Goal: Task Accomplishment & Management: Manage account settings

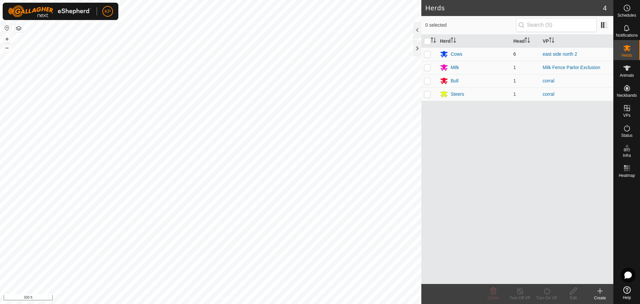
click at [427, 55] on p-checkbox at bounding box center [427, 53] width 7 height 5
checkbox input "true"
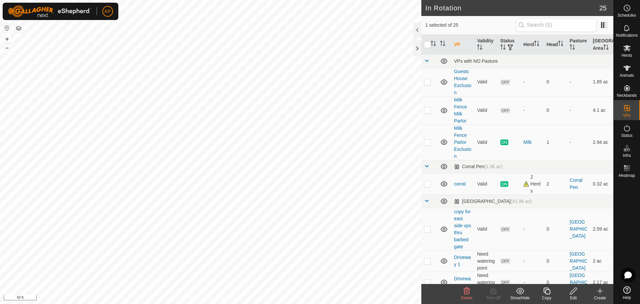
click at [431, 303] on html "KP Schedules Notifications Herds Animals Neckbands VPs Status Infra Heatmap Hel…" at bounding box center [320, 152] width 640 height 304
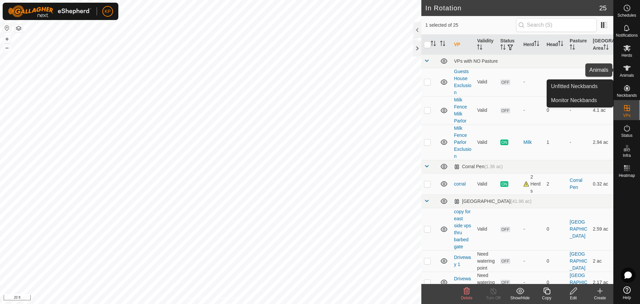
click at [623, 65] on icon at bounding box center [627, 68] width 8 height 8
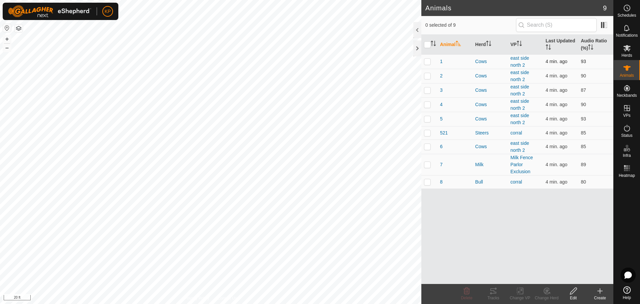
click at [429, 60] on p-checkbox at bounding box center [427, 61] width 7 height 5
click at [426, 63] on p-checkbox at bounding box center [427, 61] width 7 height 5
checkbox input "false"
click at [427, 77] on p-checkbox at bounding box center [427, 75] width 7 height 5
click at [427, 76] on p-checkbox at bounding box center [427, 75] width 7 height 5
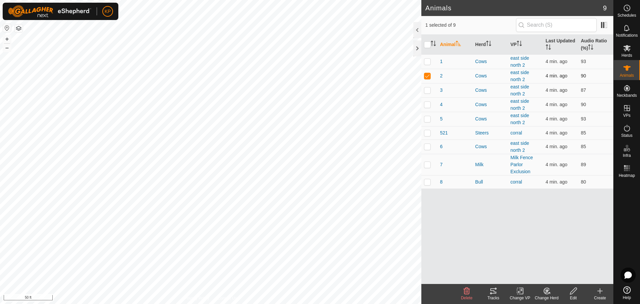
checkbox input "false"
click at [427, 92] on p-checkbox at bounding box center [427, 89] width 7 height 5
click at [426, 90] on p-checkbox at bounding box center [427, 89] width 7 height 5
checkbox input "false"
click at [427, 106] on p-checkbox at bounding box center [427, 104] width 7 height 5
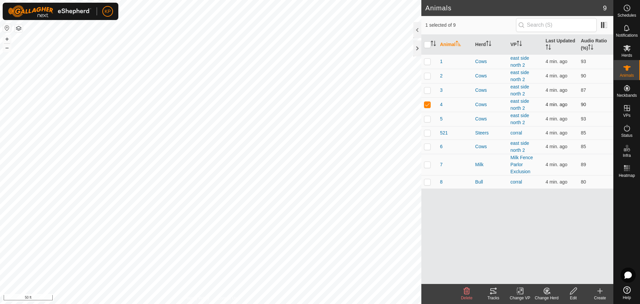
drag, startPoint x: 426, startPoint y: 102, endPoint x: 434, endPoint y: 121, distance: 20.6
click at [426, 102] on p-checkbox at bounding box center [427, 104] width 7 height 5
checkbox input "false"
click at [427, 121] on p-checkbox at bounding box center [427, 118] width 7 height 5
click at [427, 120] on p-checkbox at bounding box center [427, 118] width 7 height 5
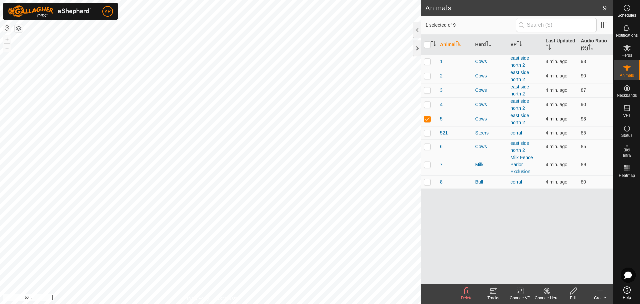
checkbox input "false"
click at [427, 147] on p-checkbox at bounding box center [427, 146] width 7 height 5
checkbox input "true"
click at [426, 75] on p-checkbox at bounding box center [427, 75] width 7 height 5
click at [427, 75] on p-checkbox at bounding box center [427, 75] width 7 height 5
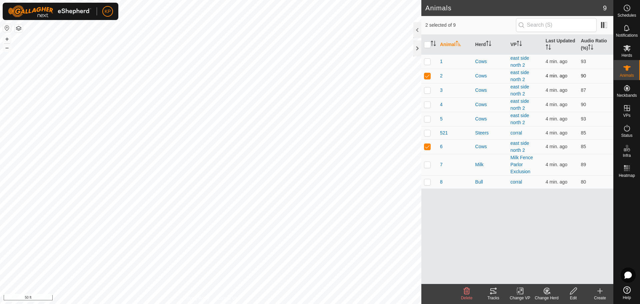
checkbox input "false"
click at [427, 63] on p-checkbox at bounding box center [427, 61] width 7 height 5
checkbox input "false"
click at [427, 90] on p-checkbox at bounding box center [427, 89] width 7 height 5
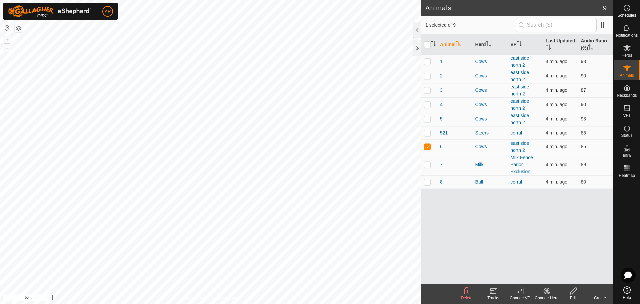
checkbox input "true"
click at [427, 147] on p-checkbox at bounding box center [427, 146] width 7 height 5
checkbox input "false"
click at [425, 88] on p-checkbox at bounding box center [427, 89] width 7 height 5
checkbox input "false"
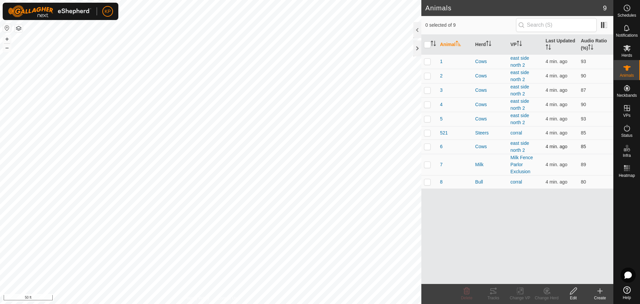
click at [430, 146] on p-checkbox at bounding box center [427, 146] width 7 height 5
checkbox input "true"
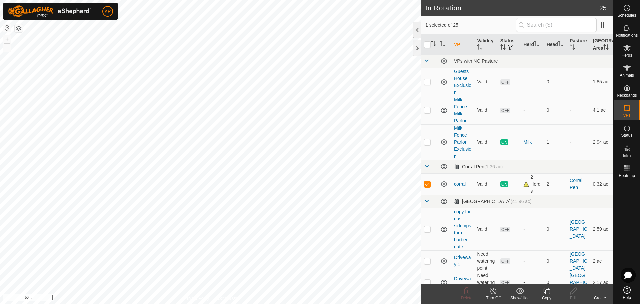
checkbox input "false"
checkbox input "true"
drag, startPoint x: 626, startPoint y: 72, endPoint x: 620, endPoint y: 72, distance: 6.3
click at [626, 72] on icon at bounding box center [627, 68] width 8 height 8
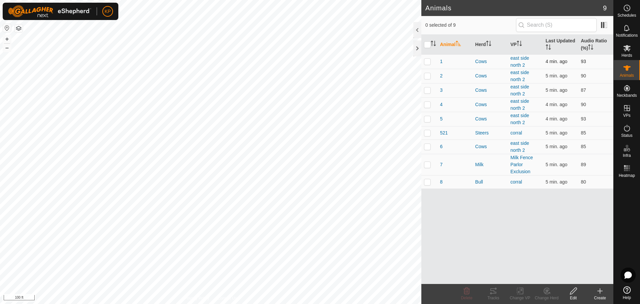
click at [427, 61] on p-checkbox at bounding box center [427, 61] width 7 height 5
checkbox input "true"
click at [427, 73] on td at bounding box center [429, 76] width 16 height 14
checkbox input "true"
click at [428, 90] on p-checkbox at bounding box center [427, 89] width 7 height 5
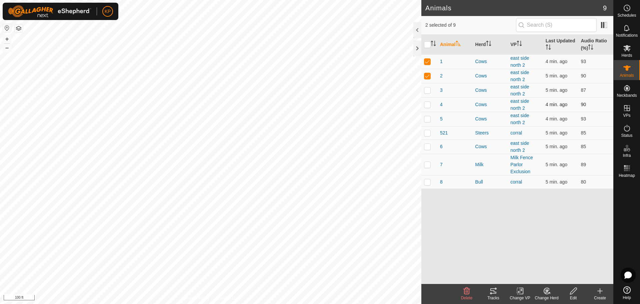
checkbox input "true"
click at [429, 108] on td at bounding box center [429, 104] width 16 height 14
checkbox input "true"
click at [428, 119] on p-checkbox at bounding box center [427, 118] width 7 height 5
checkbox input "true"
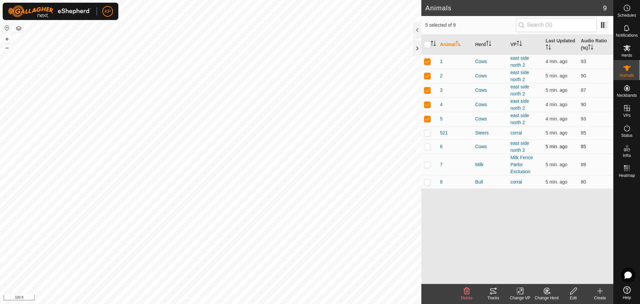
click at [428, 145] on p-checkbox at bounding box center [427, 146] width 7 height 5
checkbox input "true"
click at [496, 291] on icon at bounding box center [493, 291] width 8 height 8
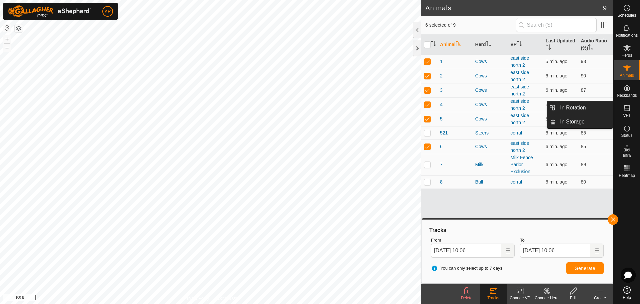
click at [627, 111] on icon at bounding box center [627, 108] width 8 height 8
click at [574, 109] on link "In Rotation" at bounding box center [584, 107] width 57 height 13
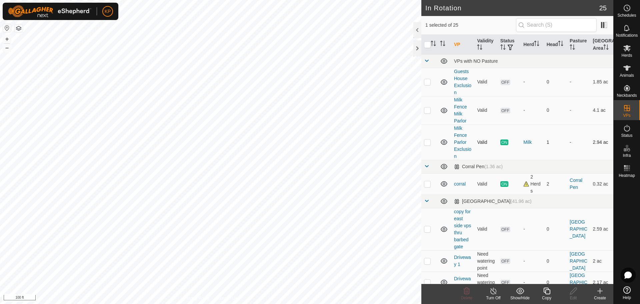
checkbox input "false"
checkbox input "true"
checkbox input "false"
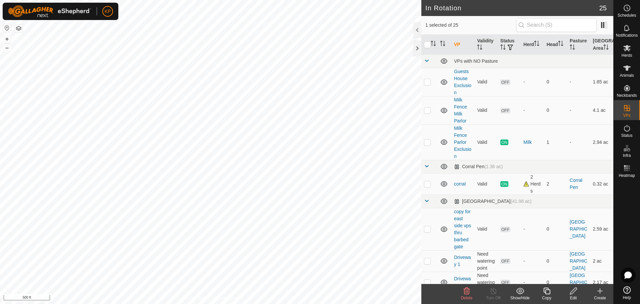
checkbox input "true"
click at [628, 128] on icon at bounding box center [627, 128] width 8 height 8
